Goal: Entertainment & Leisure: Browse casually

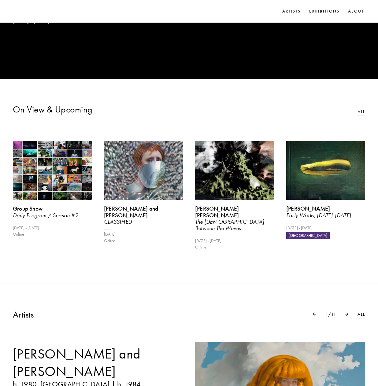
scroll to position [244, 0]
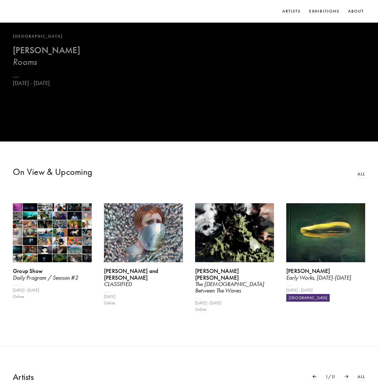
click at [33, 50] on b "[PERSON_NAME]" at bounding box center [46, 50] width 67 height 11
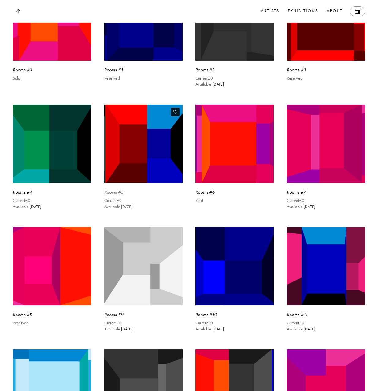
scroll to position [1558, 0]
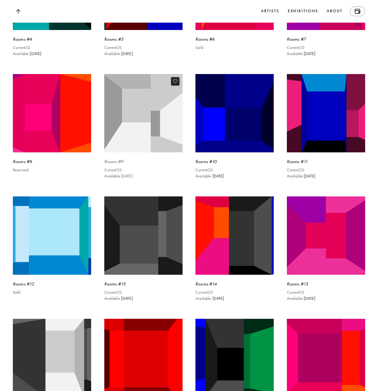
click at [140, 139] on img at bounding box center [143, 113] width 81 height 81
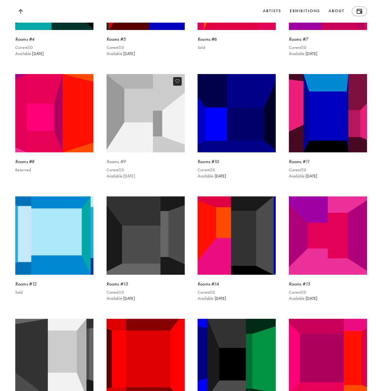
scroll to position [1562, 0]
